Goal: Information Seeking & Learning: Learn about a topic

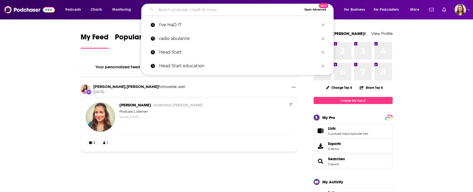
type input "s"
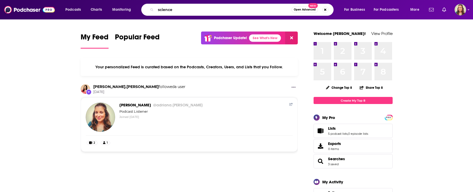
type input "science"
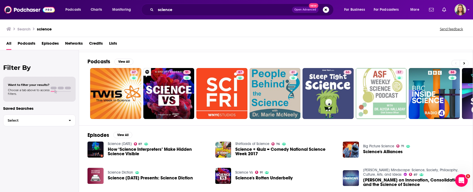
drag, startPoint x: 196, startPoint y: 14, endPoint x: 186, endPoint y: 11, distance: 10.3
click at [187, 11] on div "science Open Advanced New" at bounding box center [237, 10] width 192 height 12
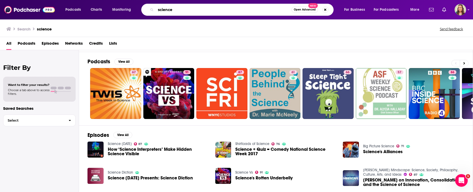
drag, startPoint x: 186, startPoint y: 11, endPoint x: 158, endPoint y: 7, distance: 28.2
click at [158, 8] on input "science" at bounding box center [224, 10] width 136 height 8
type input "vector borne disease"
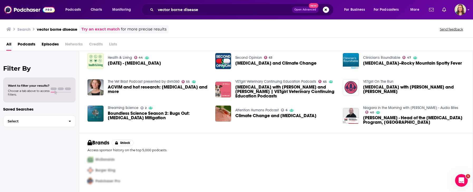
scroll to position [88, 0]
click at [212, 10] on input "vector borne disease" at bounding box center [224, 10] width 136 height 8
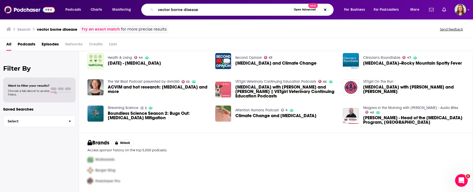
click at [230, 117] on img "Climate Change and Vector-Borne Disease" at bounding box center [223, 114] width 16 height 16
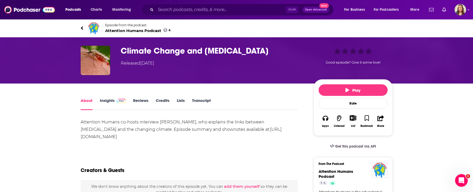
click at [113, 29] on span "Attention Humans Podcast 6" at bounding box center [138, 30] width 66 height 5
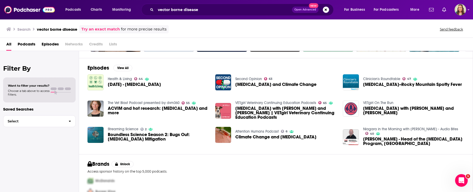
scroll to position [58, 0]
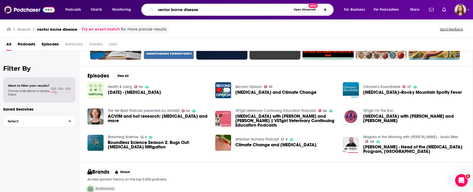
drag, startPoint x: 204, startPoint y: 10, endPoint x: 149, endPoint y: 11, distance: 55.0
click at [156, 11] on input "vector borne disease" at bounding box center [224, 10] width 136 height 8
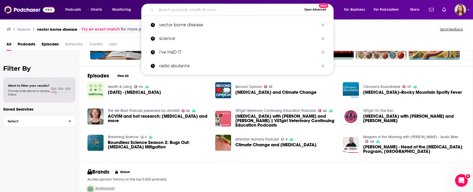
paste input "mosquitoes"
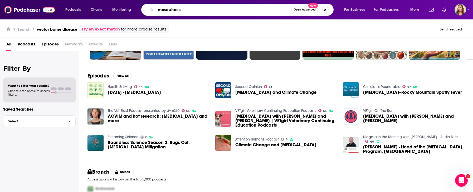
type input "mosquitoes"
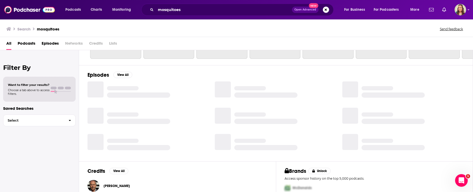
scroll to position [74, 0]
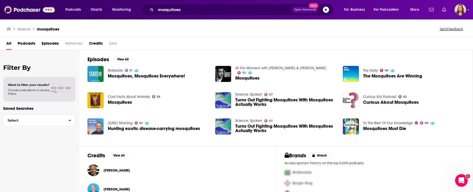
click at [34, 43] on span "Podcasts" at bounding box center [27, 44] width 18 height 11
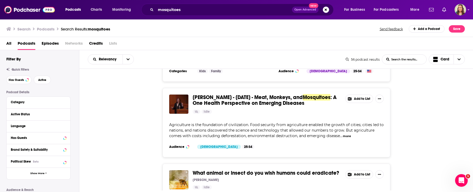
scroll to position [630, 0]
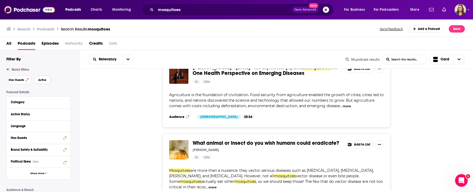
click at [43, 80] on span "Active" at bounding box center [42, 80] width 8 height 3
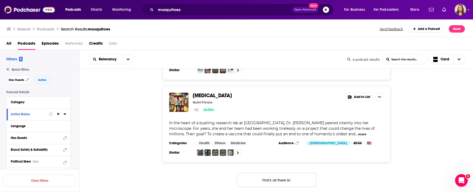
scroll to position [236, 0]
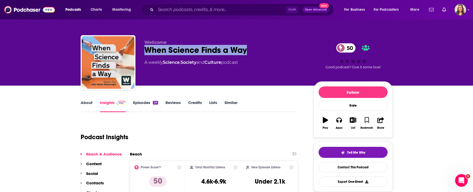
drag, startPoint x: 143, startPoint y: 48, endPoint x: 250, endPoint y: 53, distance: 107.3
click at [250, 53] on div "Wellcome When Science Finds a Way 50 A weekly Science , Society and Culture pod…" at bounding box center [237, 63] width 312 height 57
copy h2 "When Science Finds a Way"
